Goal: Task Accomplishment & Management: Manage account settings

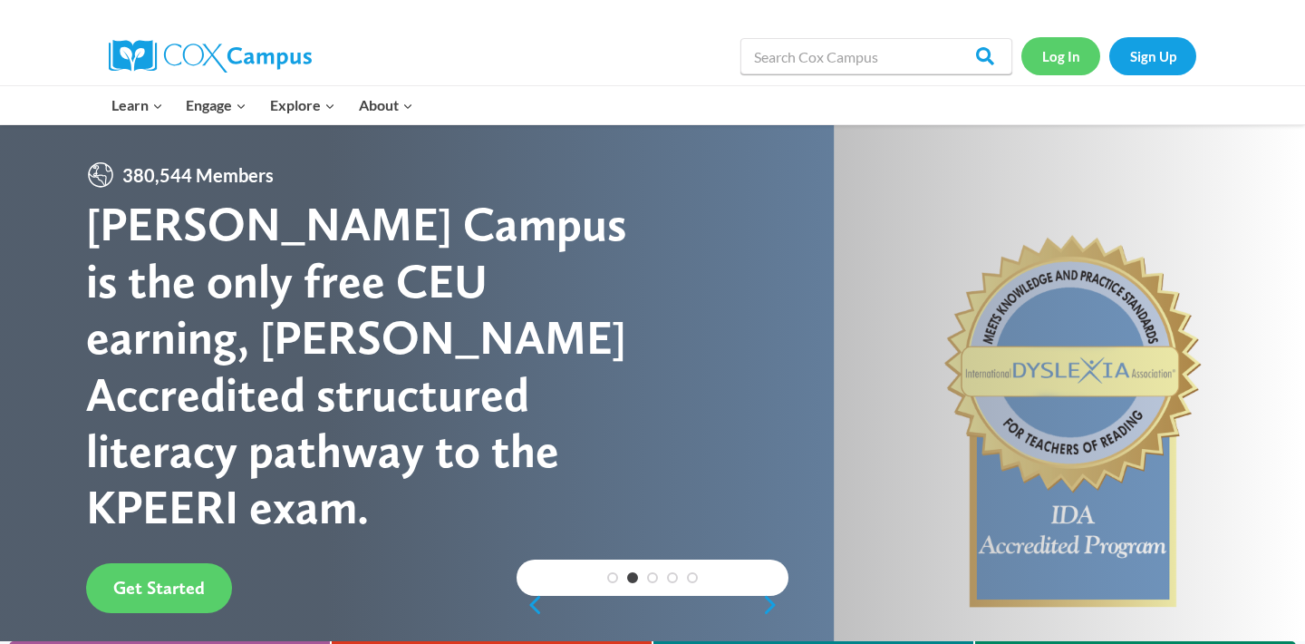
click at [1064, 61] on link "Log In" at bounding box center [1060, 55] width 79 height 37
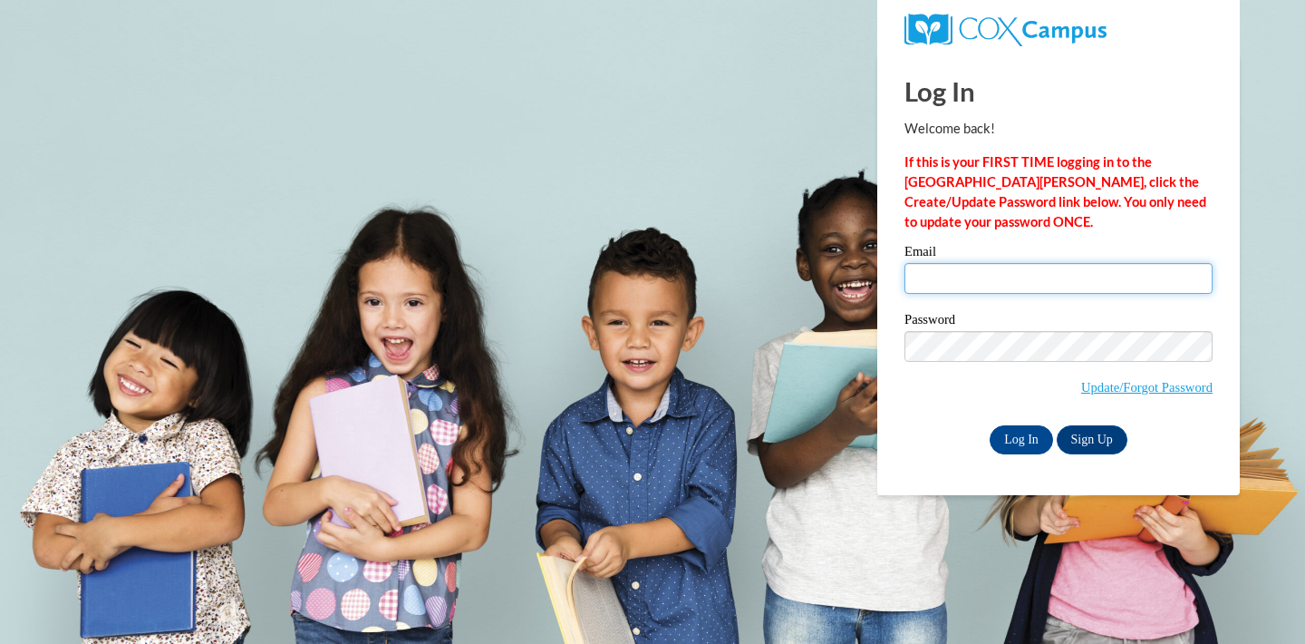
type input "jcarlis1@my.westga.edu"
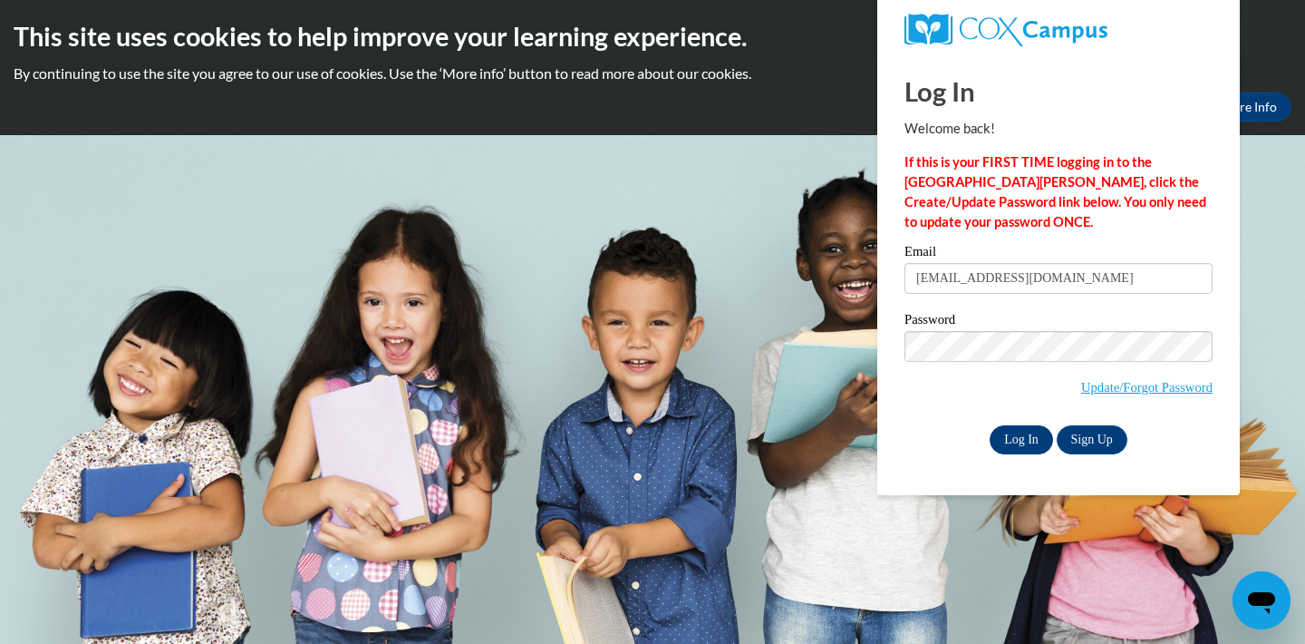
click at [1020, 442] on input "Log In" at bounding box center [1021, 439] width 63 height 29
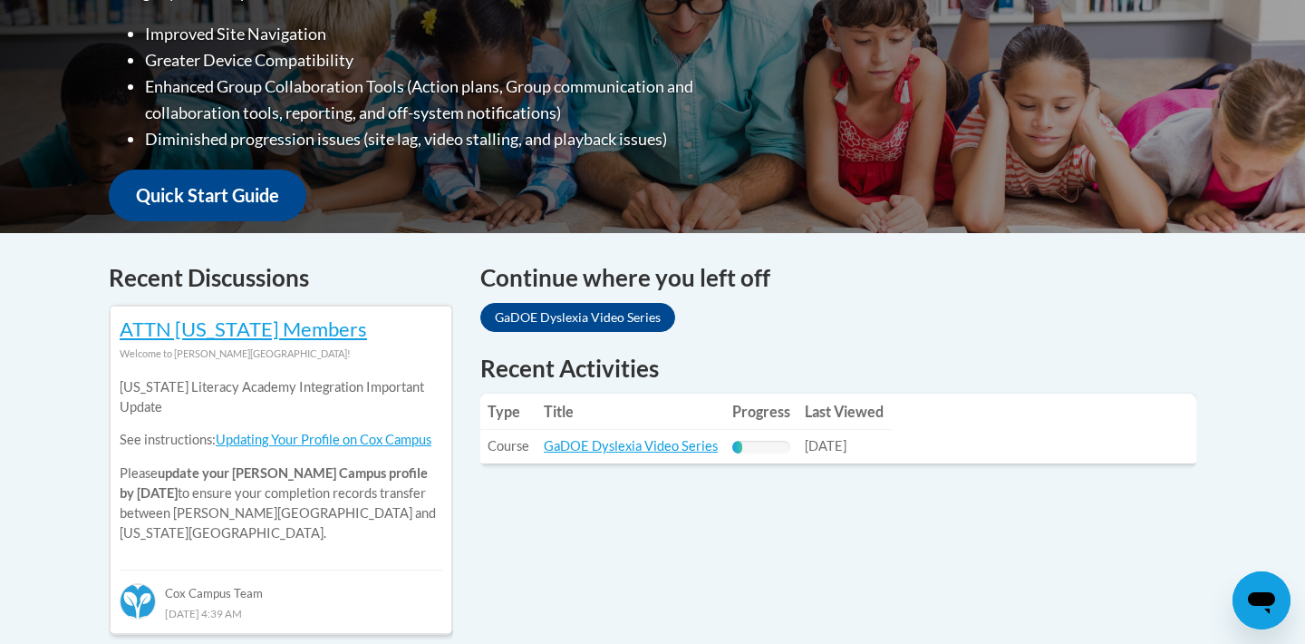
scroll to position [541, 0]
